Goal: Task Accomplishment & Management: Use online tool/utility

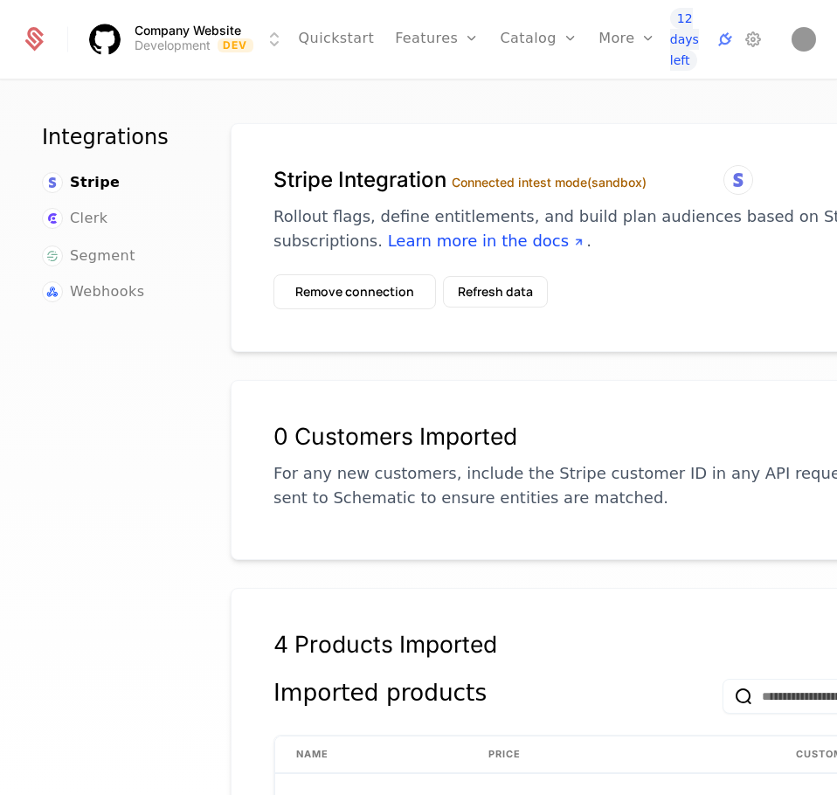
scroll to position [0, 147]
click at [618, 134] on div "Companies Events Components" at bounding box center [660, 111] width 122 height 107
click at [620, 143] on link "Components" at bounding box center [660, 137] width 80 height 12
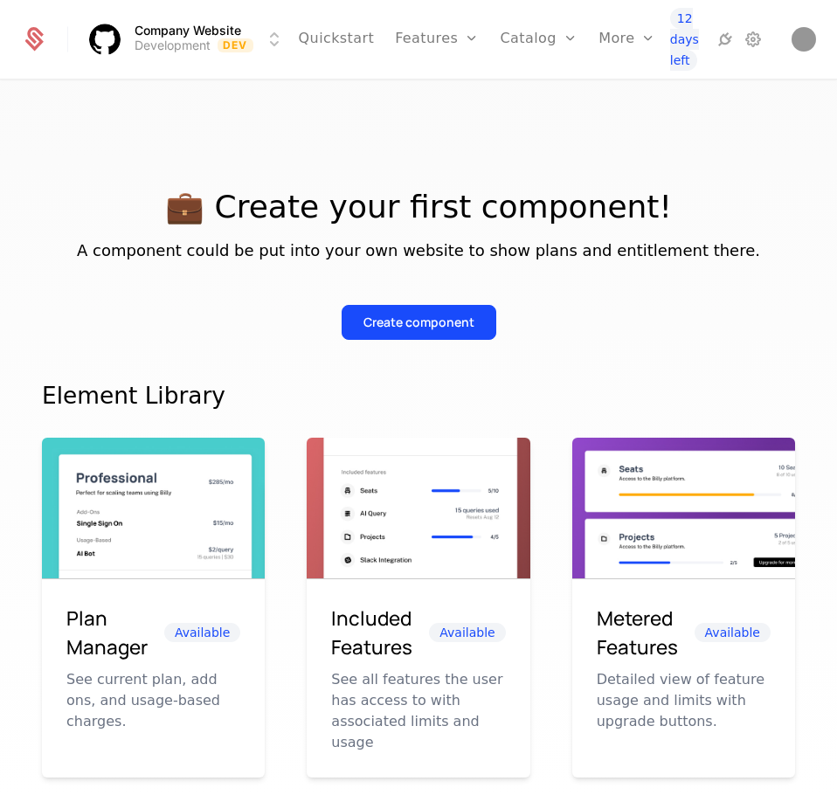
click at [457, 323] on div "Create component" at bounding box center [419, 322] width 111 height 17
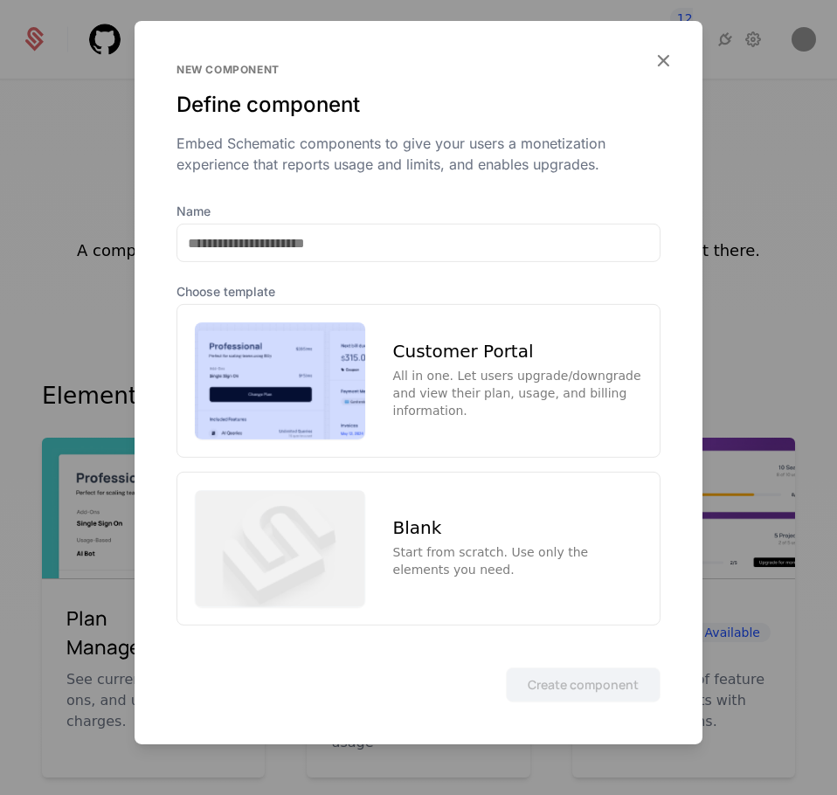
click at [466, 374] on div "Customer Portal All in one. Let users upgrade/downgrade and view their plan, us…" at bounding box center [517, 381] width 249 height 77
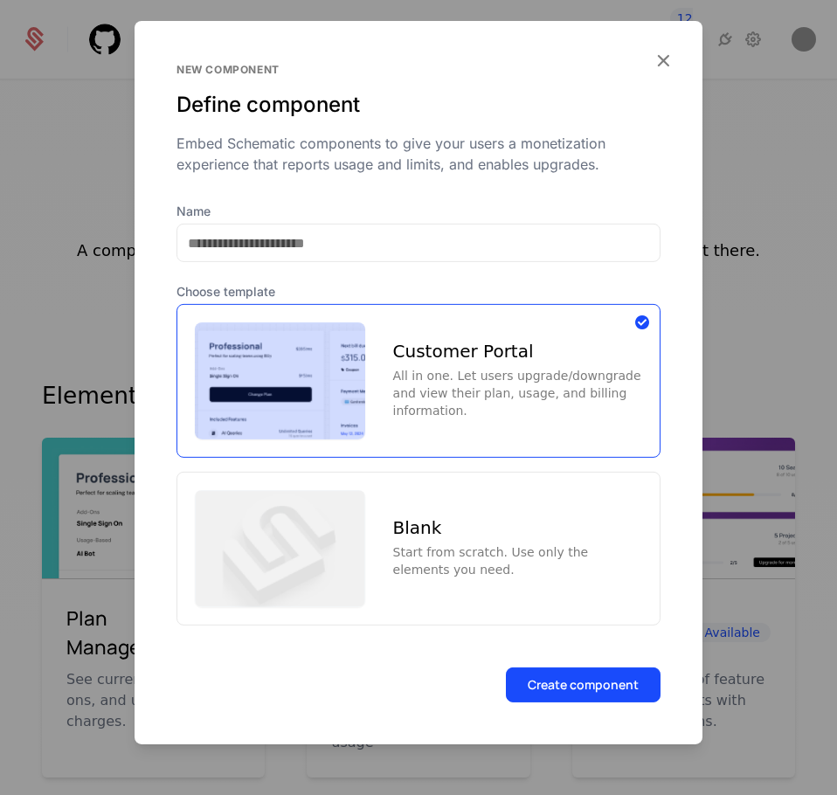
click at [591, 688] on button "Create component" at bounding box center [583, 684] width 155 height 35
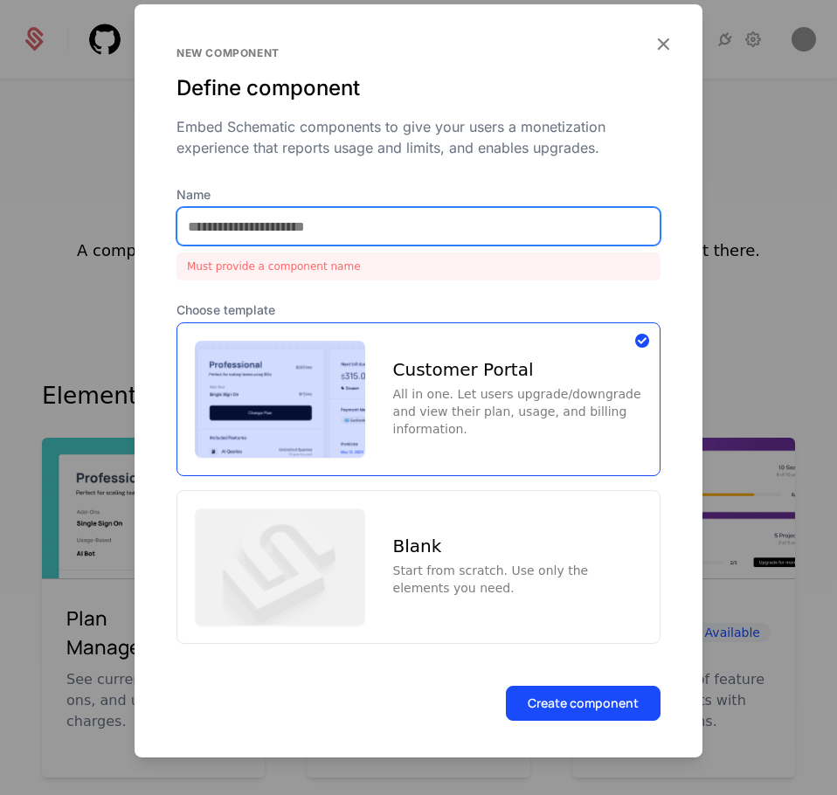
click at [361, 226] on input "Name" at bounding box center [418, 226] width 482 height 37
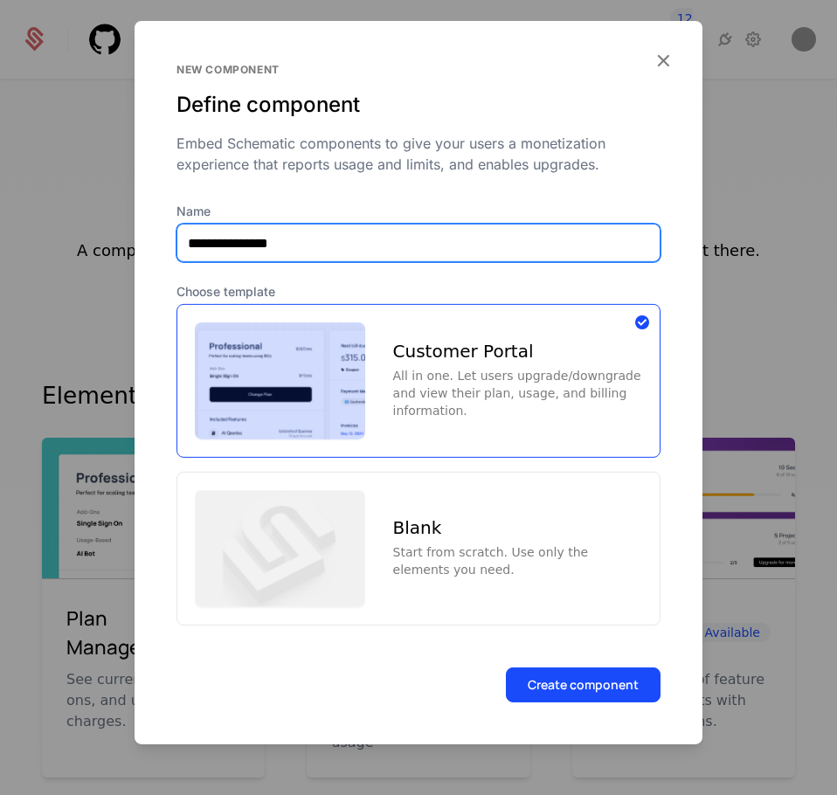
type input "**********"
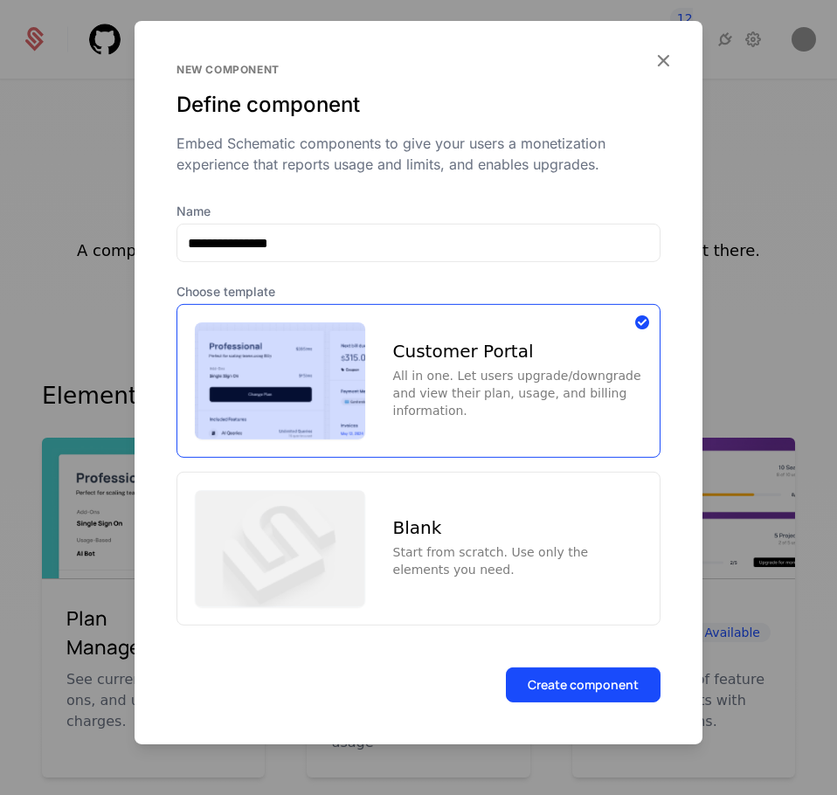
click at [560, 685] on button "Create component" at bounding box center [583, 684] width 155 height 35
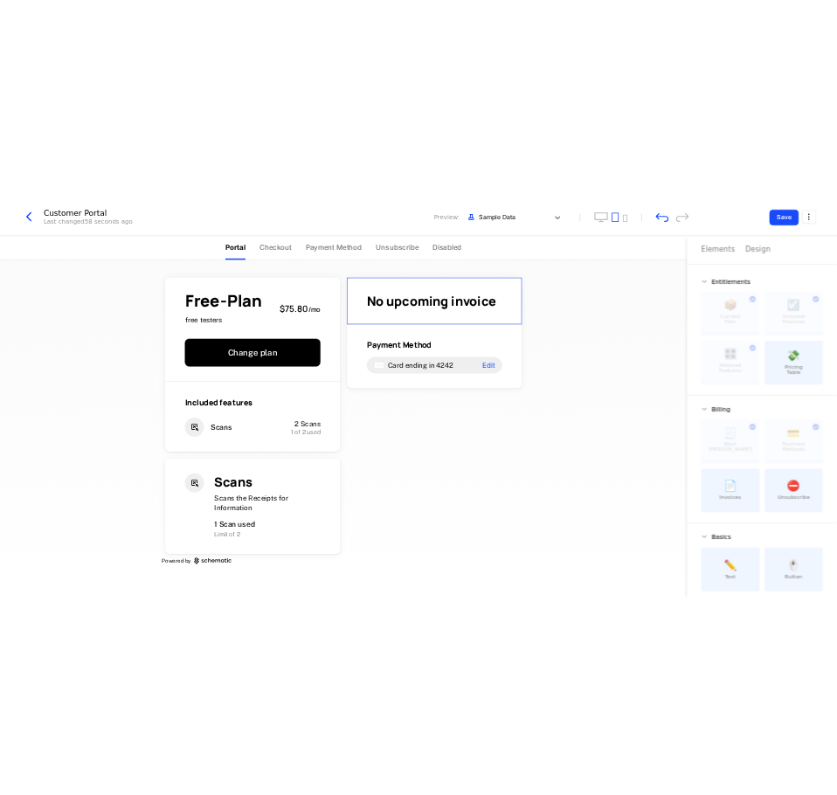
scroll to position [17, 0]
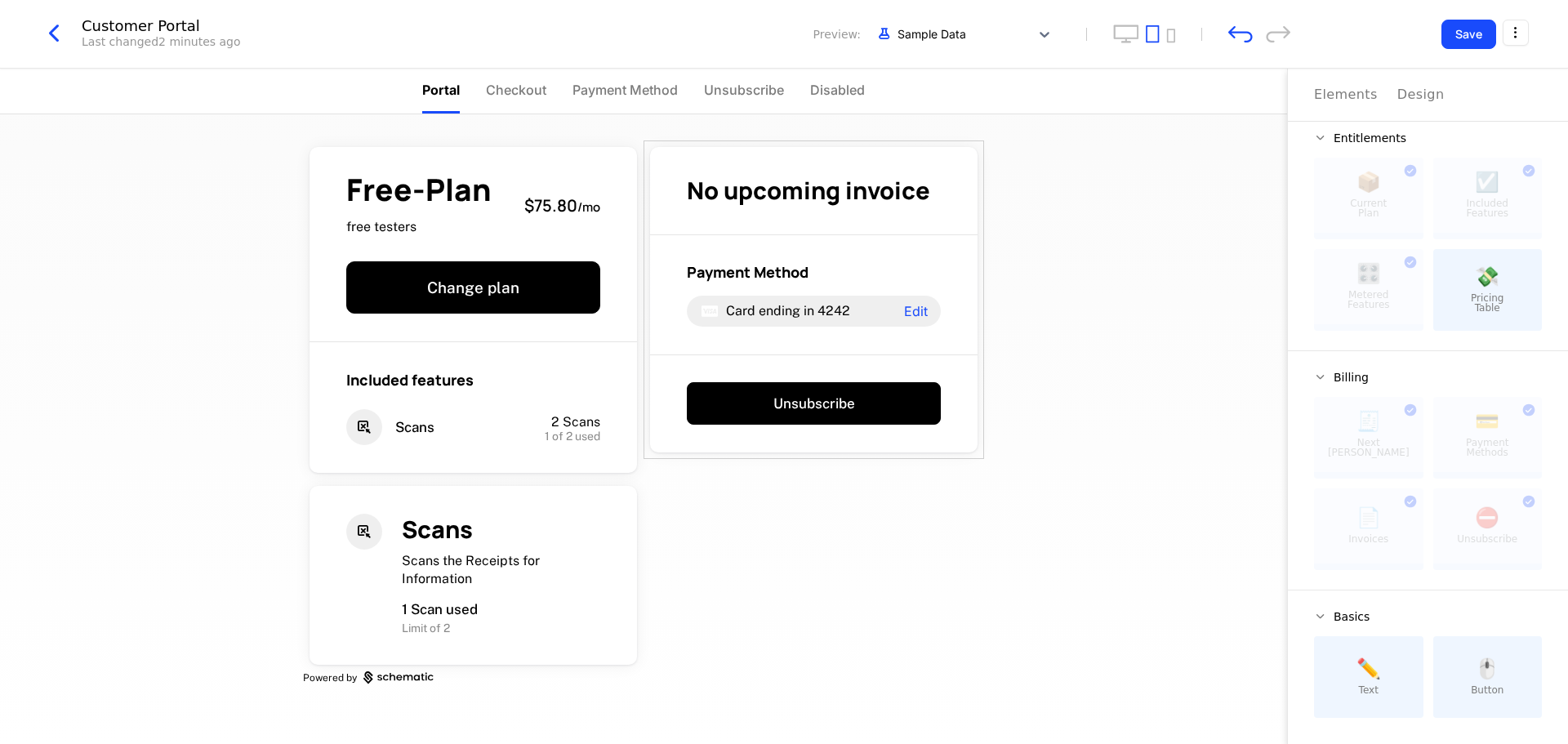
click at [781, 446] on div "Free-Plan free testers $75.80 / mo Change plan Included features Scans 2 Scans …" at bounding box center [643, 429] width 1287 height 630
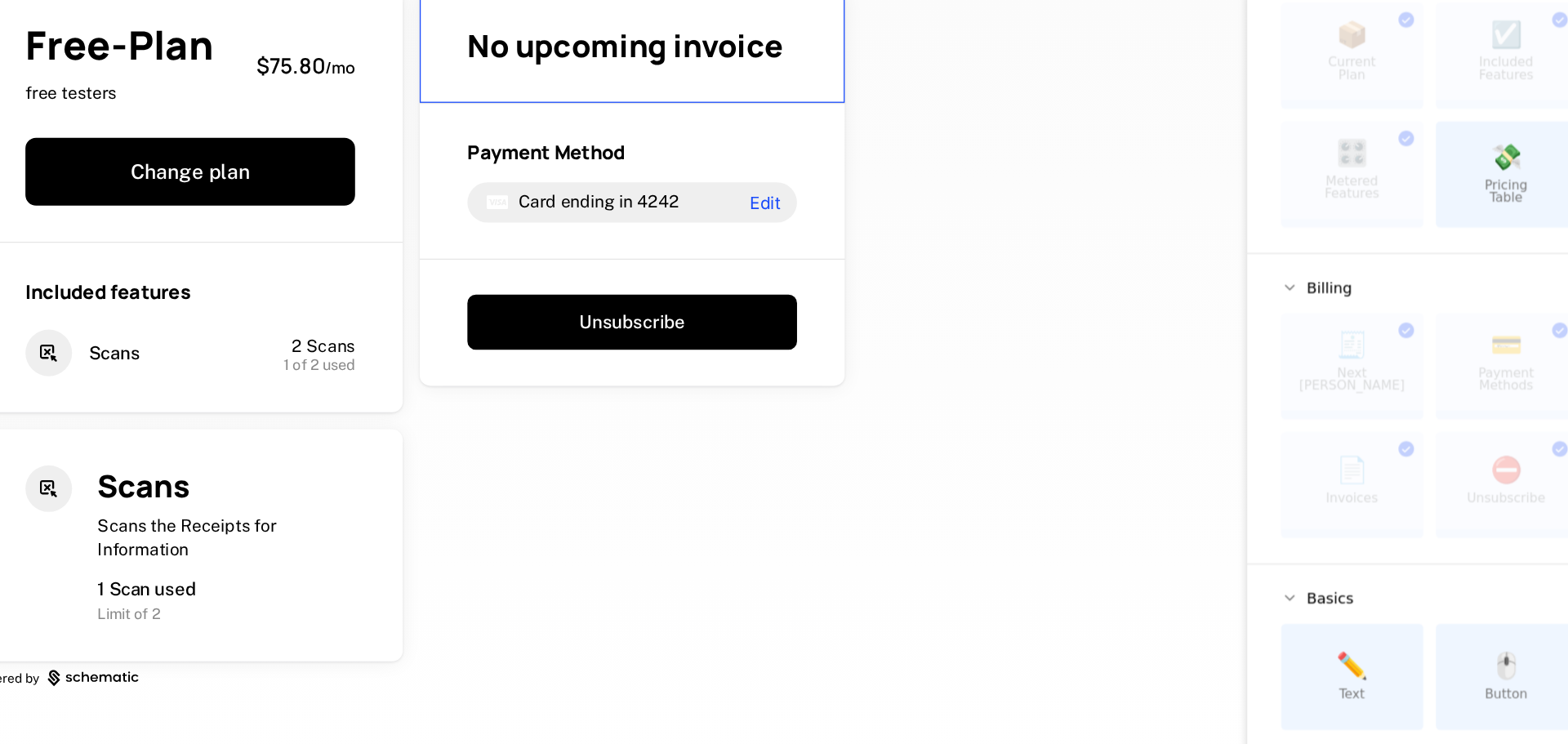
click at [781, 510] on div at bounding box center [1368, 526] width 109 height 75
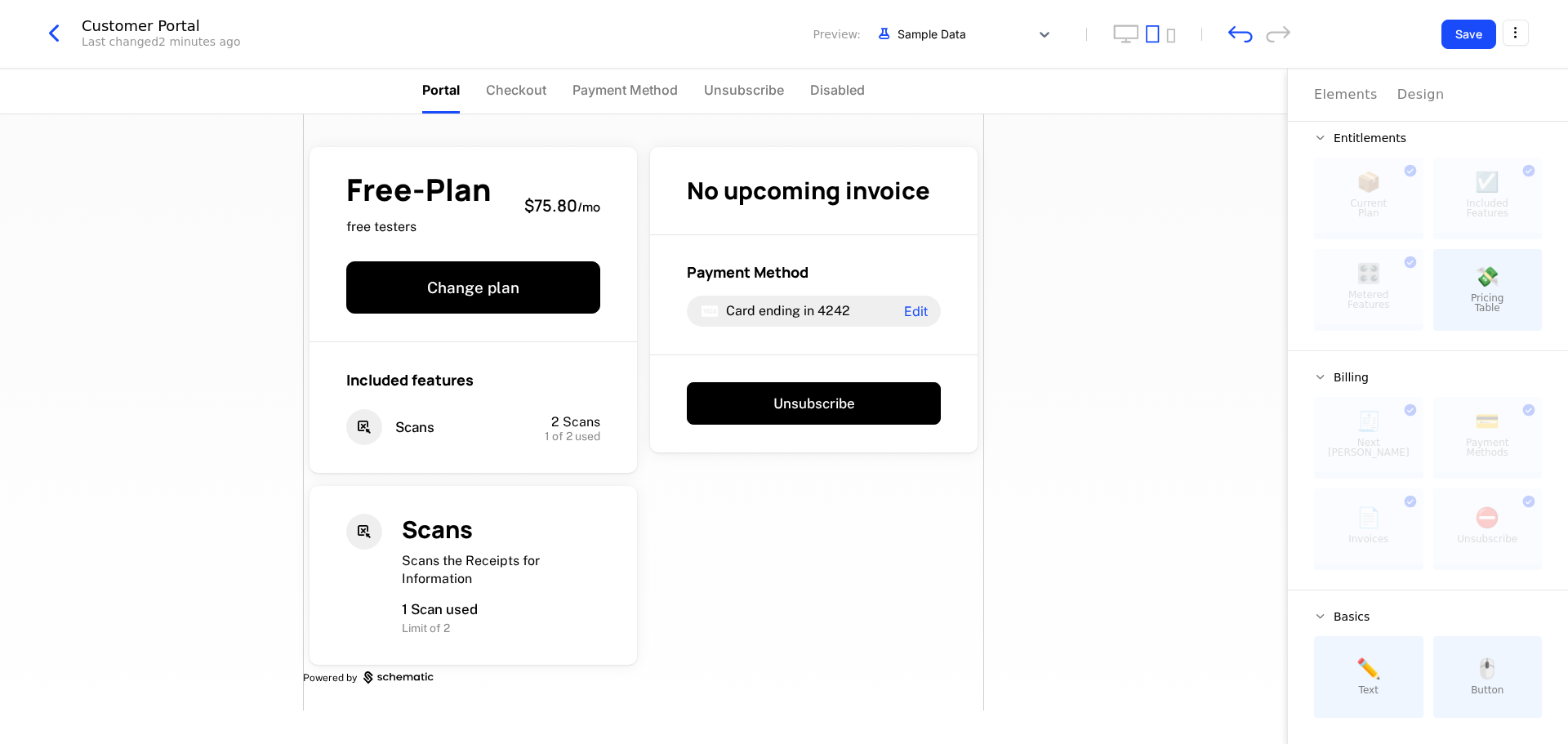
click at [781, 567] on div "Free-Plan free testers $75.80 / mo Change plan Included features Scans 2 Scans …" at bounding box center [643, 412] width 681 height 596
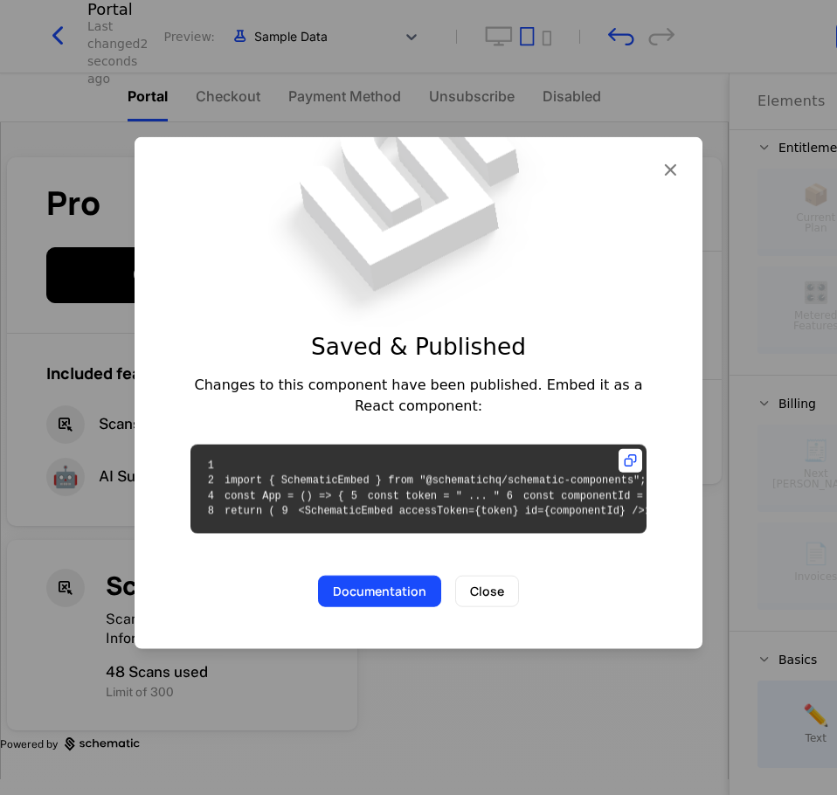
click at [475, 607] on button "Close" at bounding box center [487, 591] width 64 height 31
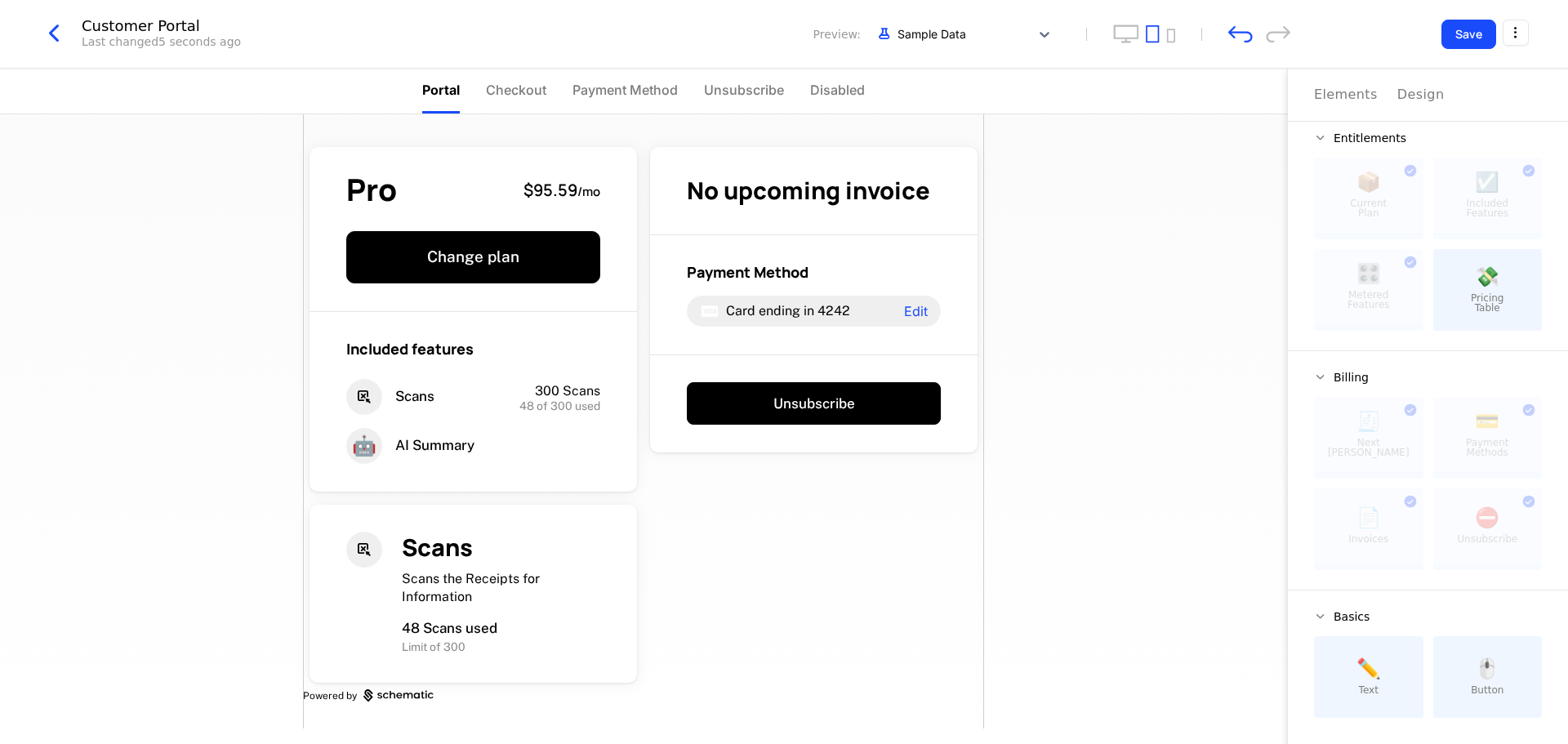
click at [781, 29] on button "Save" at bounding box center [1469, 34] width 55 height 29
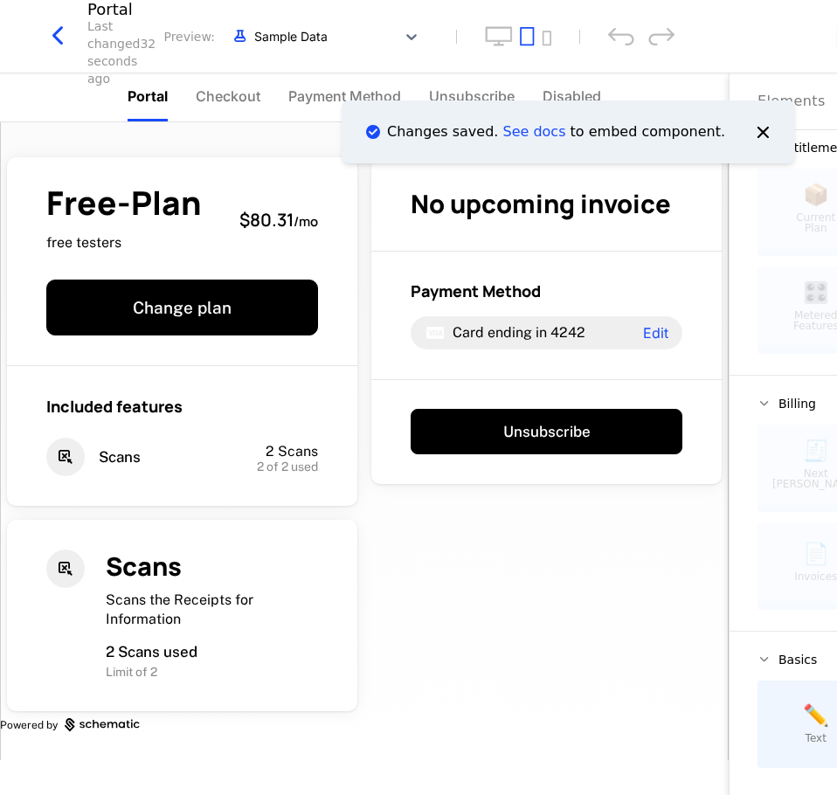
click at [452, 98] on ol "Changes saved. See docs to embed component." at bounding box center [569, 132] width 496 height 105
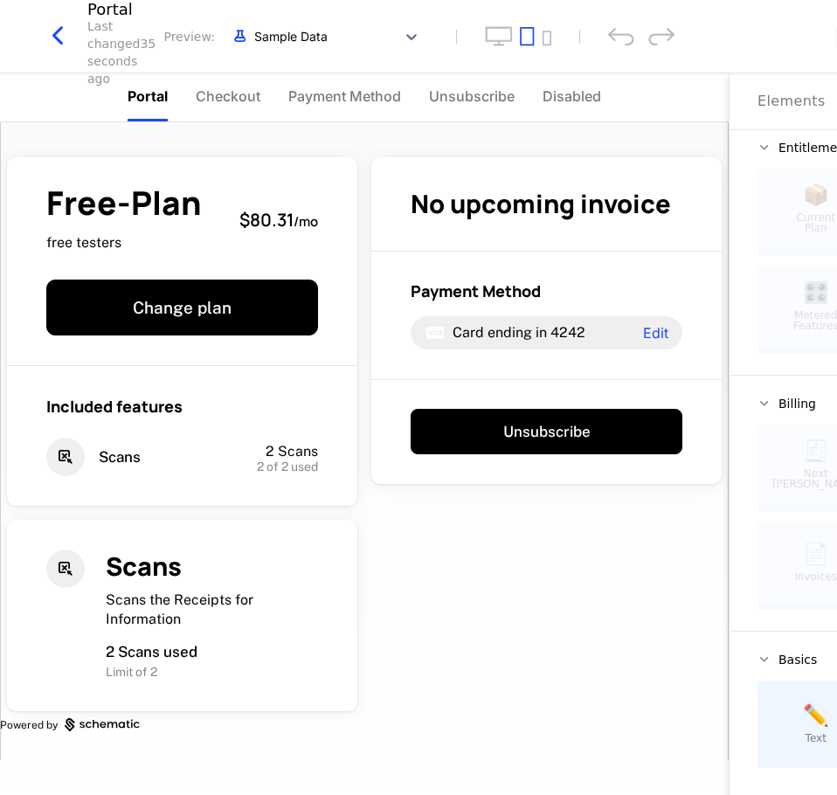
click at [237, 97] on span "Checkout" at bounding box center [228, 96] width 65 height 21
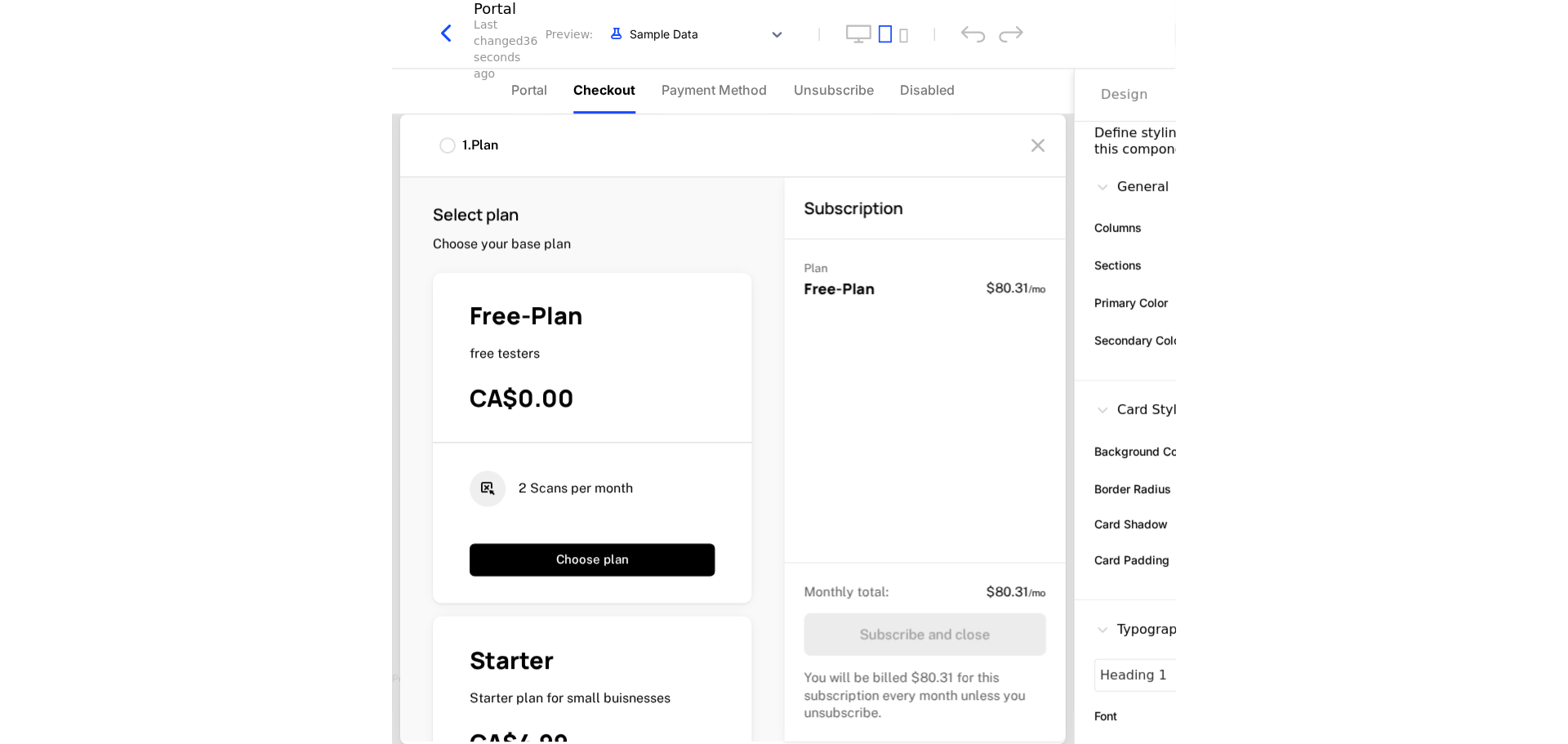
scroll to position [0, 0]
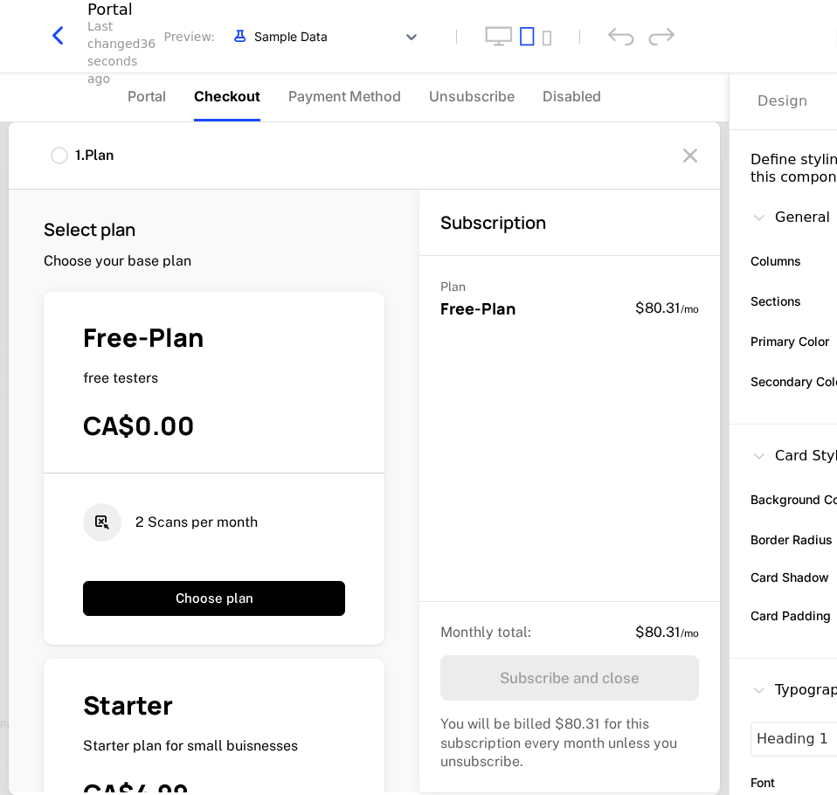
click at [330, 94] on span "Payment Method" at bounding box center [344, 96] width 113 height 21
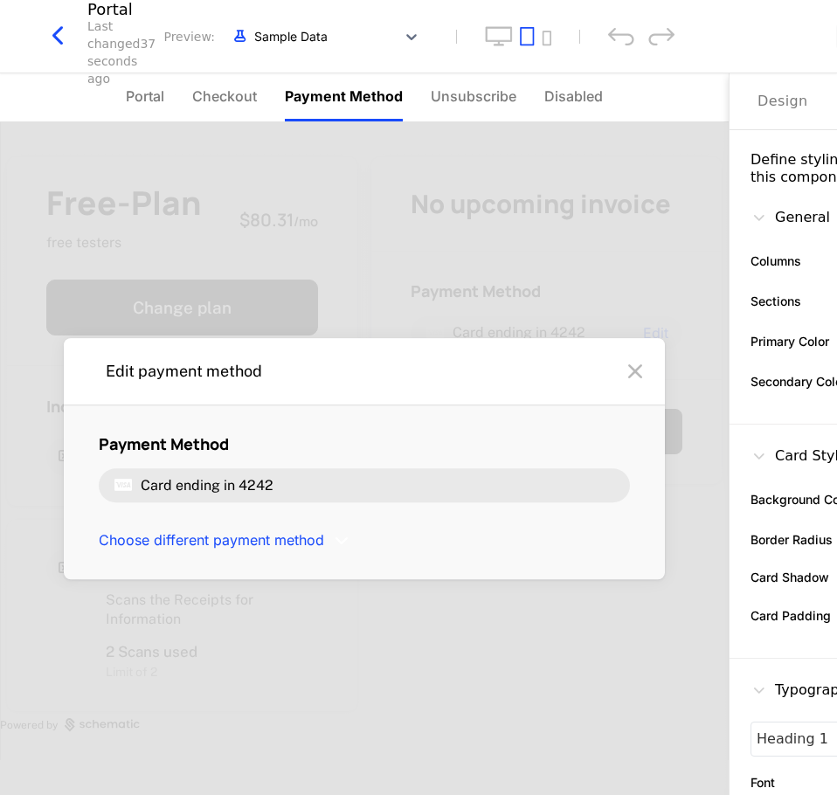
click at [418, 104] on ul "Portal Checkout Payment Method Unsubscribe Disabled" at bounding box center [364, 97] width 477 height 48
click at [457, 101] on span "Unsubscribe" at bounding box center [474, 96] width 86 height 21
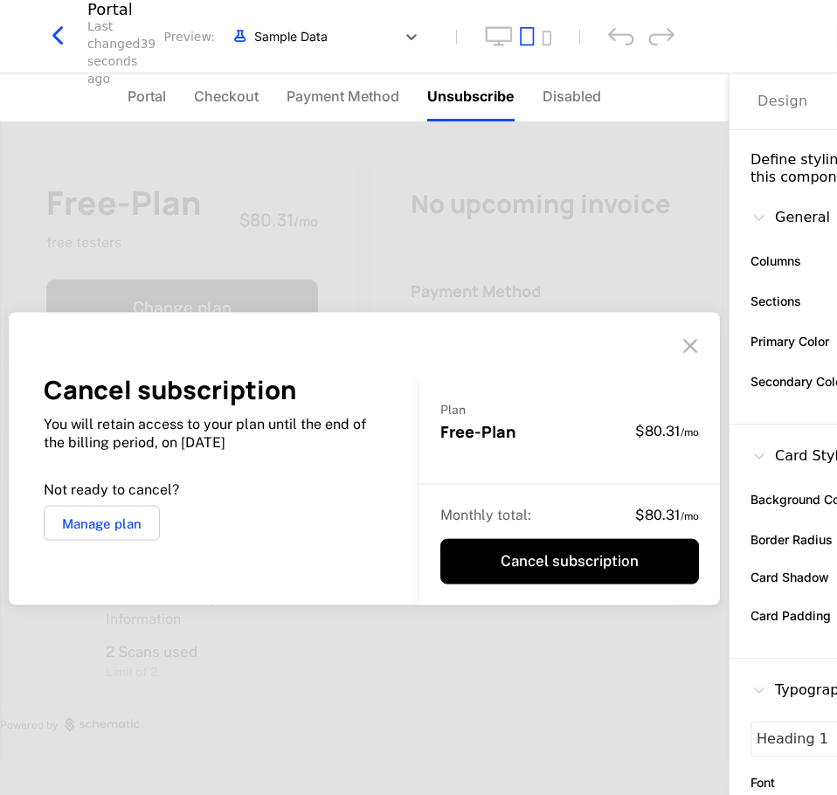
click at [533, 101] on ul "Portal Checkout Payment Method Unsubscribe Disabled" at bounding box center [365, 97] width 474 height 48
click at [136, 94] on span "Portal" at bounding box center [147, 96] width 38 height 21
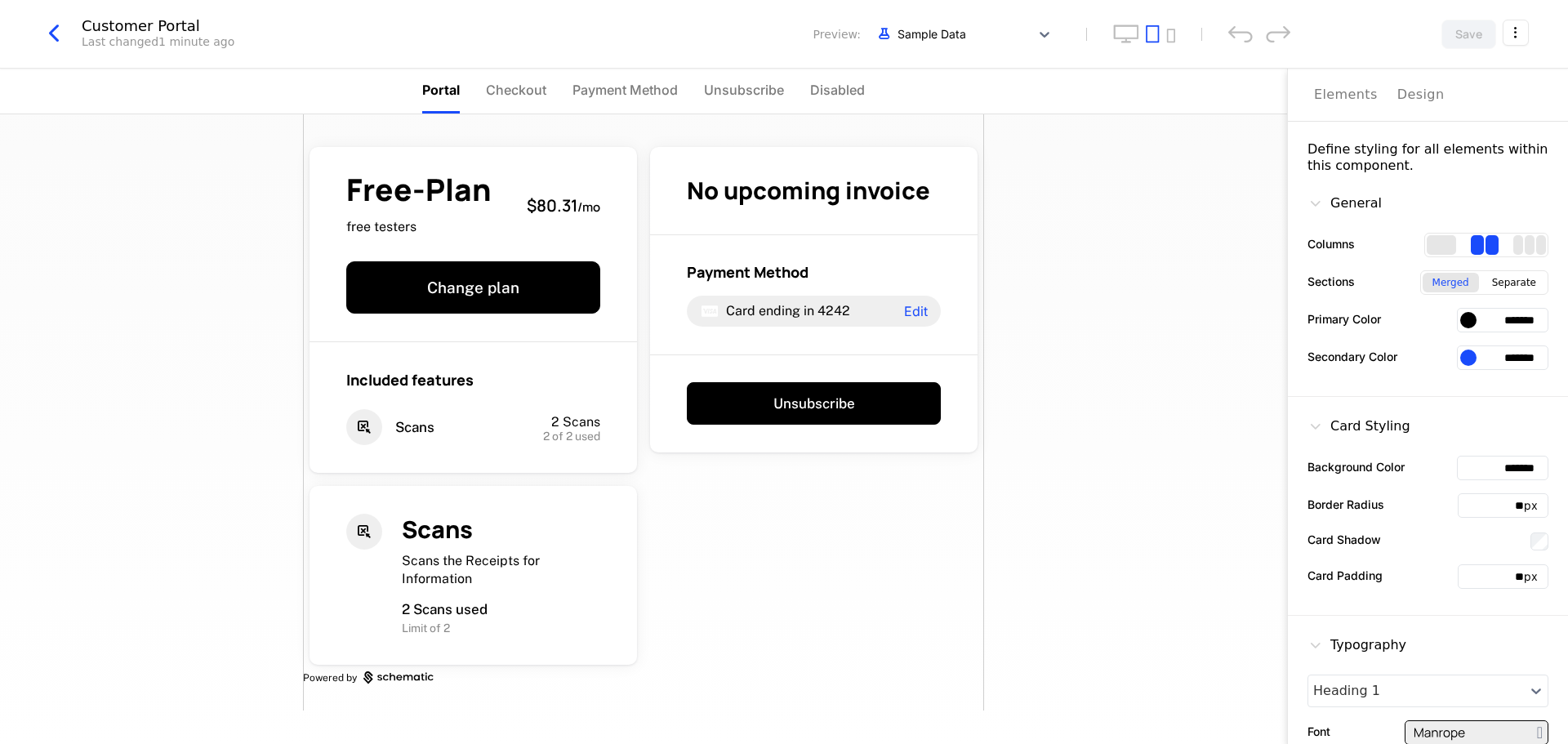
click at [781, 204] on icon at bounding box center [1315, 203] width 16 height 16
click at [781, 36] on html "Company Website Development Dev Quickstart Features Features Flags Catalog Plan…" at bounding box center [784, 372] width 1568 height 744
click at [781, 107] on div "How to install" at bounding box center [1417, 102] width 89 height 16
